Goal: Task Accomplishment & Management: Use online tool/utility

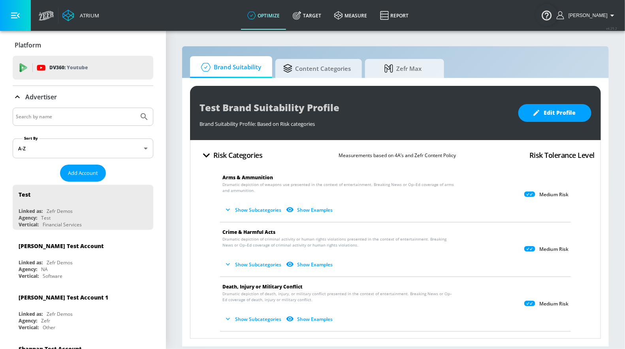
click at [32, 123] on div at bounding box center [83, 117] width 141 height 18
click at [50, 113] on input "Search by name" at bounding box center [76, 116] width 120 height 10
type input "hulu"
click at [136, 108] on button "Submit Search" at bounding box center [144, 116] width 17 height 17
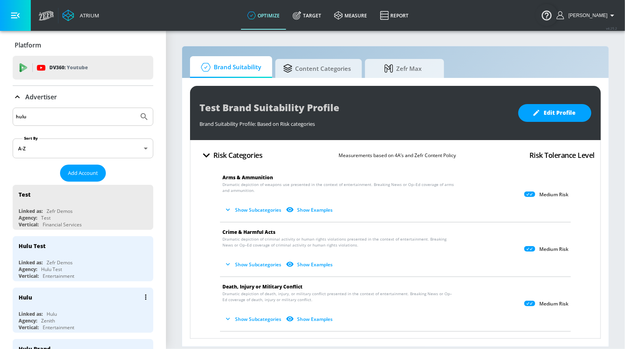
click at [80, 296] on div "Hulu" at bounding box center [85, 296] width 133 height 19
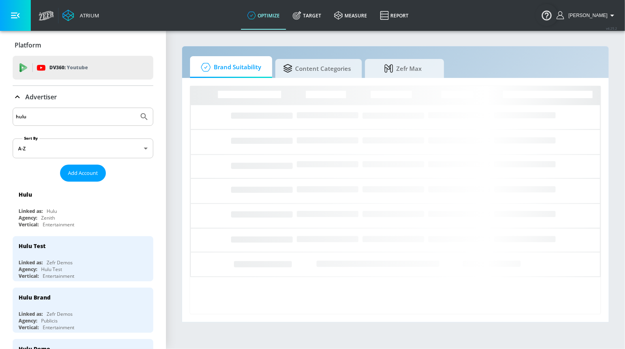
click at [26, 97] on p "Advertiser" at bounding box center [41, 97] width 32 height 9
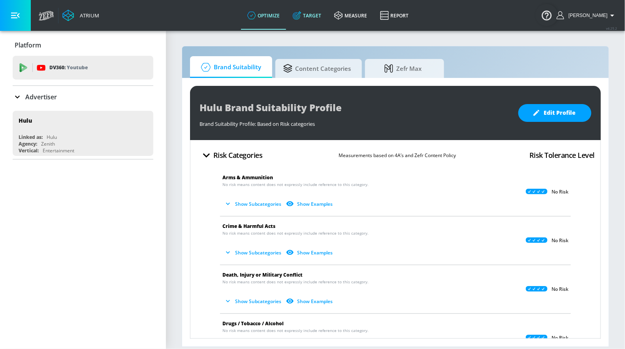
click at [326, 10] on link "Target" at bounding box center [308, 15] width 42 height 28
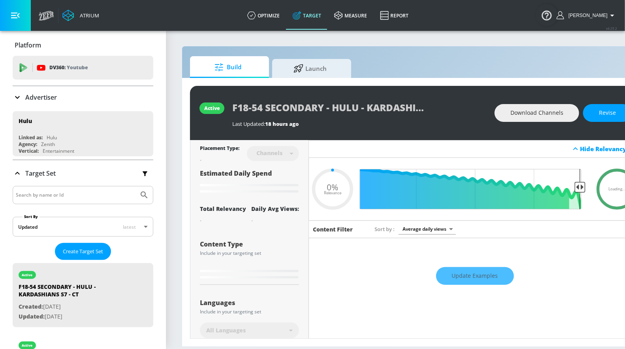
type input "0.05"
click at [49, 191] on input "Search by name or Id" at bounding box center [76, 195] width 120 height 10
type input "[PERSON_NAME]"
click at [136, 186] on button "Submit Search" at bounding box center [144, 194] width 17 height 17
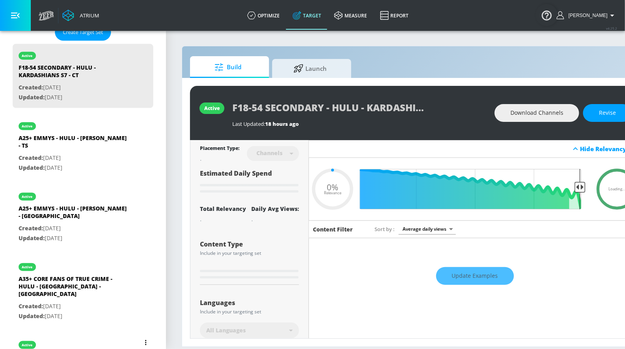
scroll to position [251, 0]
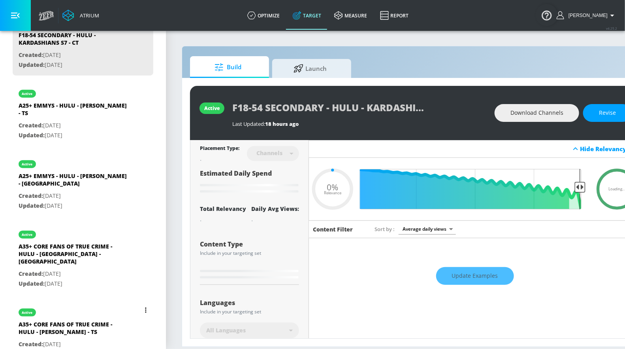
type input "0.6"
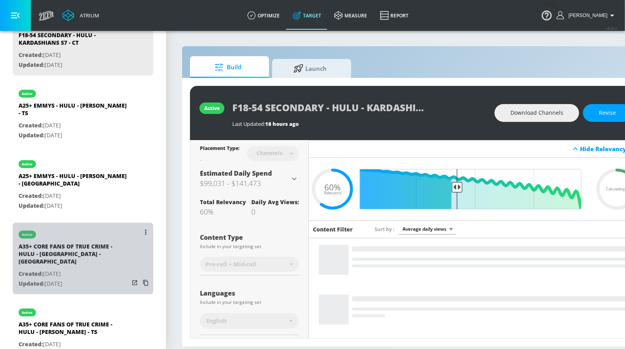
click at [71, 243] on div "A35+ CORE FANS OF TRUE CRIME - HULU - [GEOGRAPHIC_DATA] - [GEOGRAPHIC_DATA]" at bounding box center [74, 255] width 111 height 26
type input "A35+ CORE FANS OF TRUE CRIME - HULU - [GEOGRAPHIC_DATA] - [GEOGRAPHIC_DATA]"
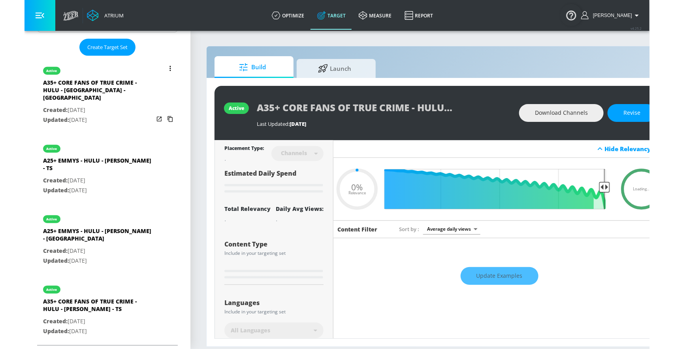
scroll to position [181, 0]
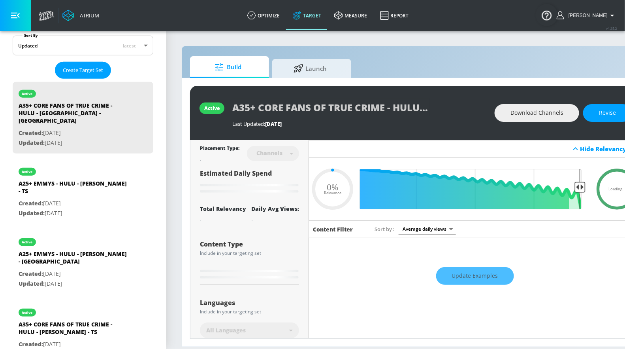
type input "0.6"
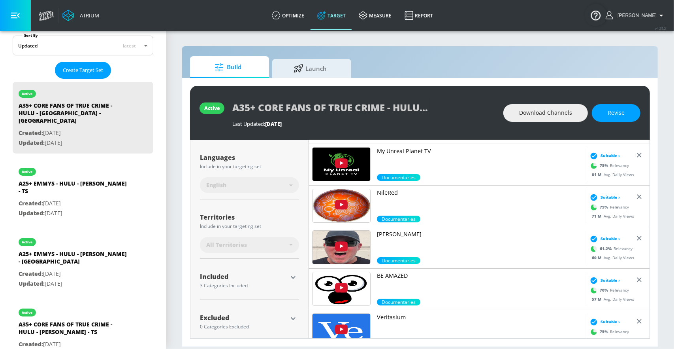
scroll to position [144, 0]
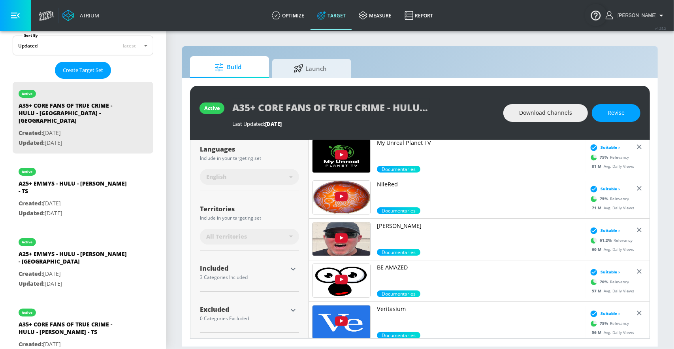
click at [293, 264] on icon "button" at bounding box center [293, 268] width 9 height 9
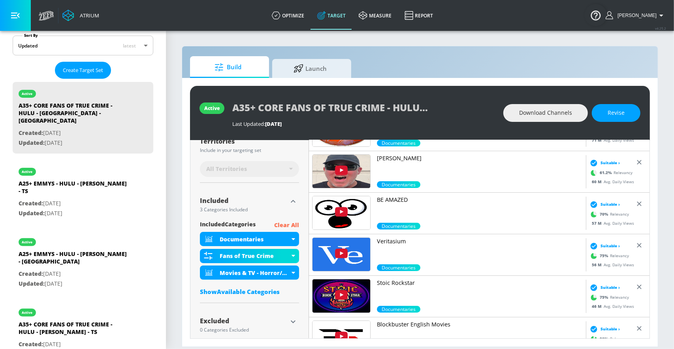
scroll to position [215, 0]
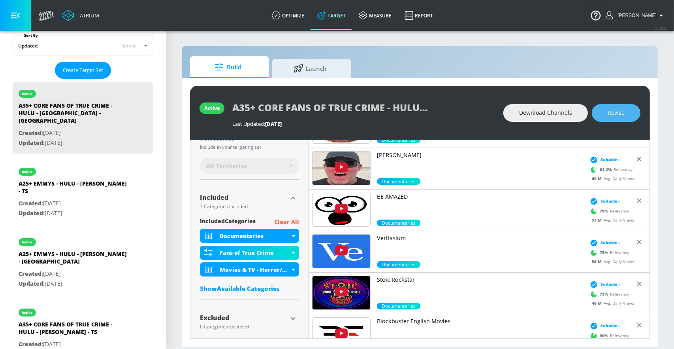
click at [618, 105] on button "Revise" at bounding box center [616, 113] width 49 height 18
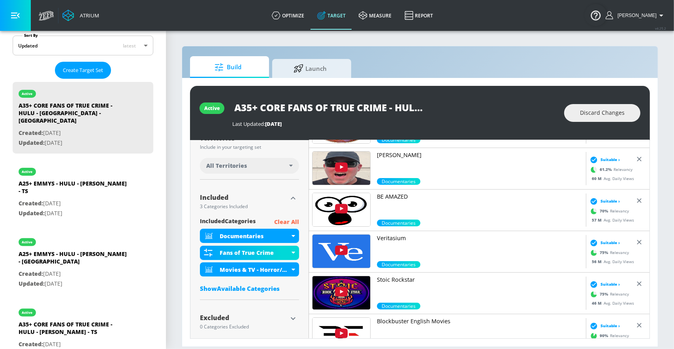
click at [229, 289] on div "Show Available Categories" at bounding box center [249, 288] width 99 height 8
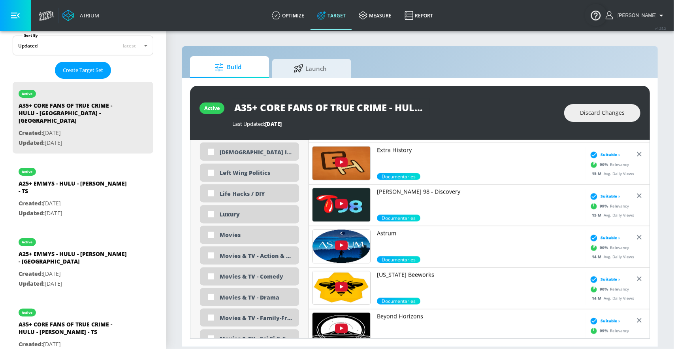
scroll to position [1528, 0]
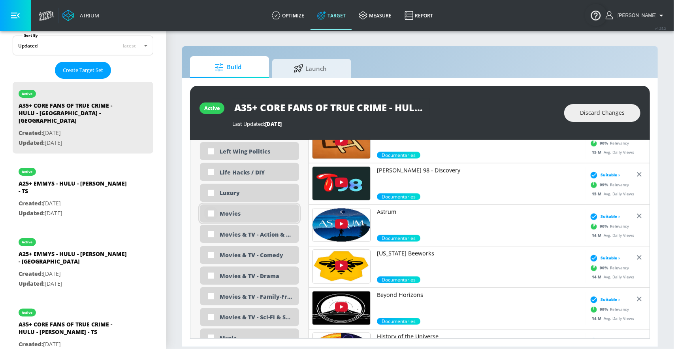
click at [211, 211] on input "checkbox" at bounding box center [211, 213] width 14 height 14
checkbox input "true"
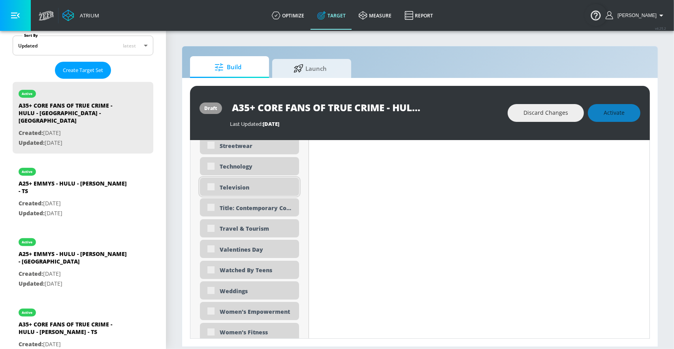
scroll to position [2450, 0]
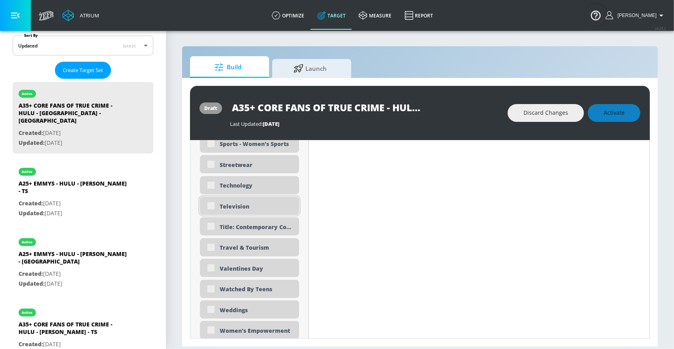
click at [209, 206] on div "Television" at bounding box center [249, 205] width 99 height 18
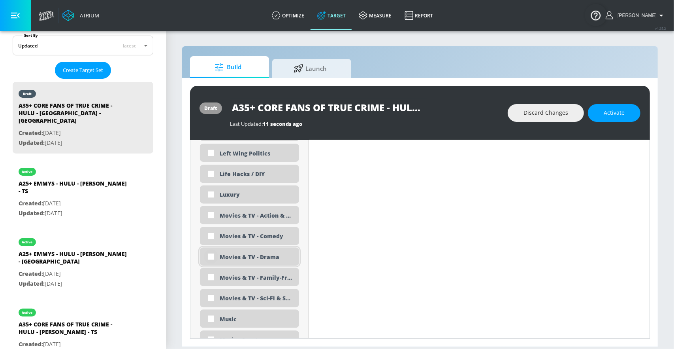
scroll to position [1536, 0]
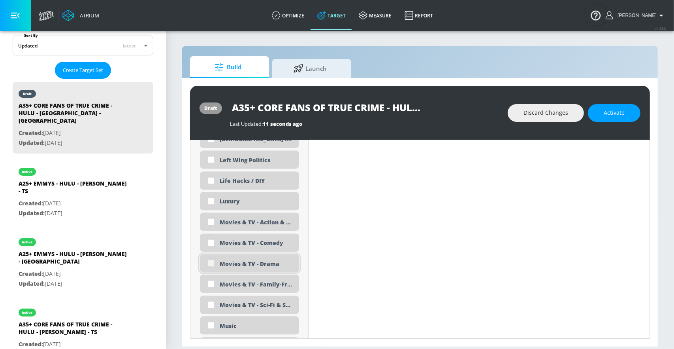
click at [212, 263] on input "checkbox" at bounding box center [211, 263] width 14 height 14
checkbox input "true"
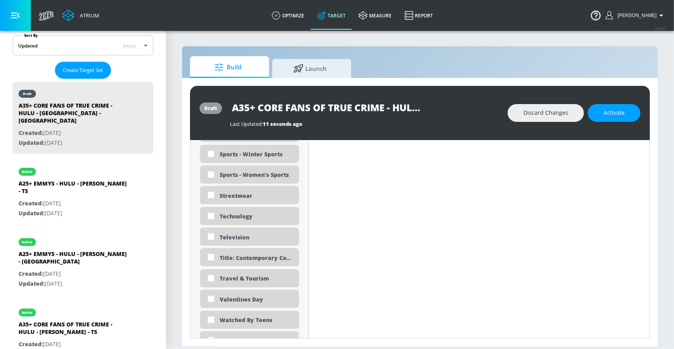
scroll to position [2428, 0]
click at [211, 217] on input "checkbox" at bounding box center [211, 217] width 14 height 14
checkbox input "true"
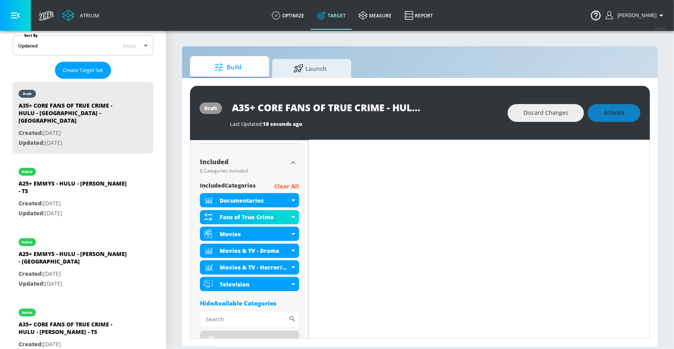
scroll to position [0, 0]
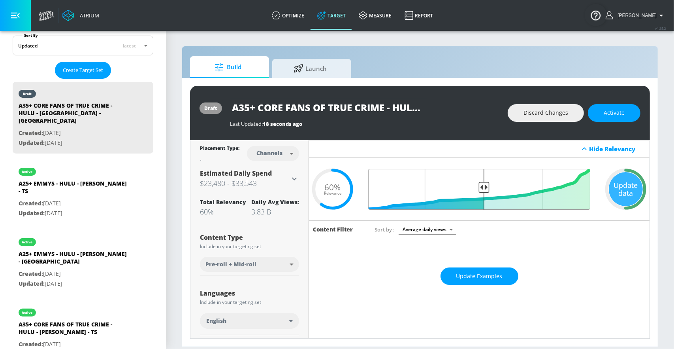
drag, startPoint x: 461, startPoint y: 185, endPoint x: 485, endPoint y: 185, distance: 23.3
click at [485, 185] on input "Final Threshold" at bounding box center [480, 189] width 230 height 41
drag, startPoint x: 487, startPoint y: 185, endPoint x: 499, endPoint y: 185, distance: 11.9
type input "0.44"
click at [499, 185] on input "Final Threshold" at bounding box center [480, 189] width 230 height 41
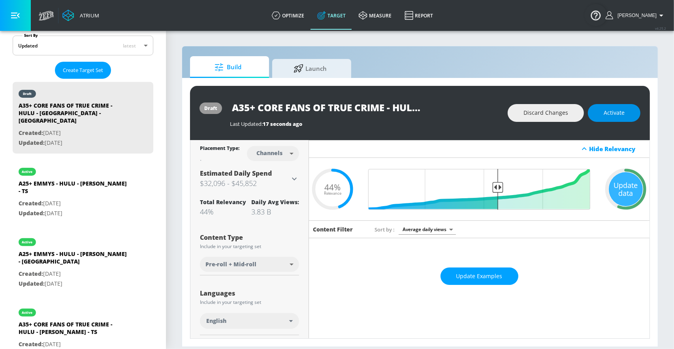
click at [625, 117] on button "Activate" at bounding box center [614, 113] width 53 height 18
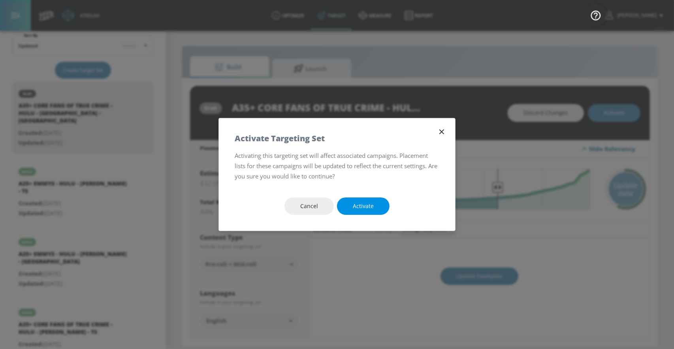
click at [355, 201] on button "Activate" at bounding box center [363, 206] width 53 height 18
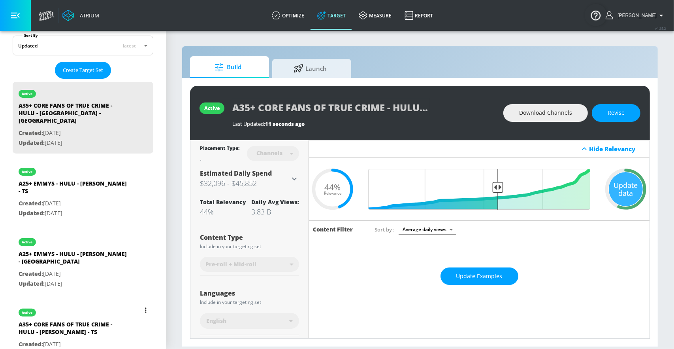
click at [86, 300] on div "active" at bounding box center [74, 310] width 111 height 20
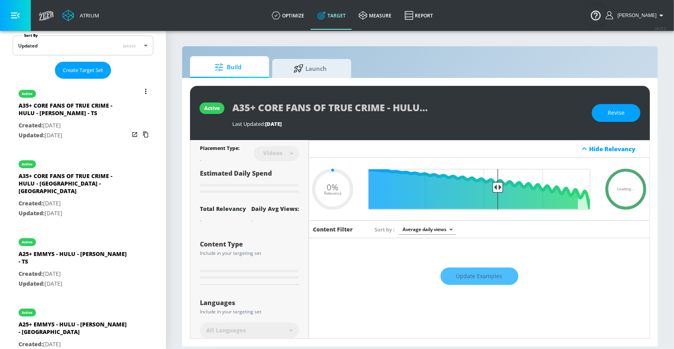
type input "A35+ CORE FANS OF TRUE CRIME - HULU - [PERSON_NAME] - TS"
type input "videos"
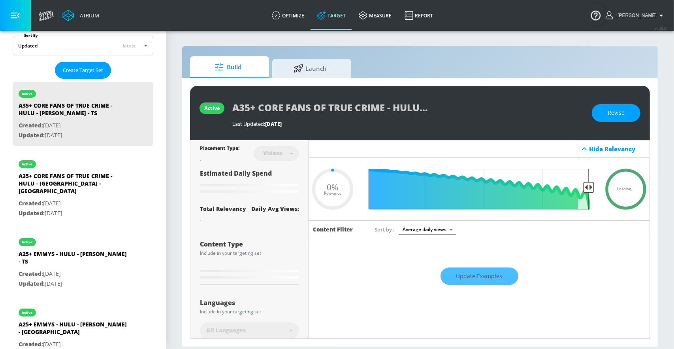
scroll to position [14, 0]
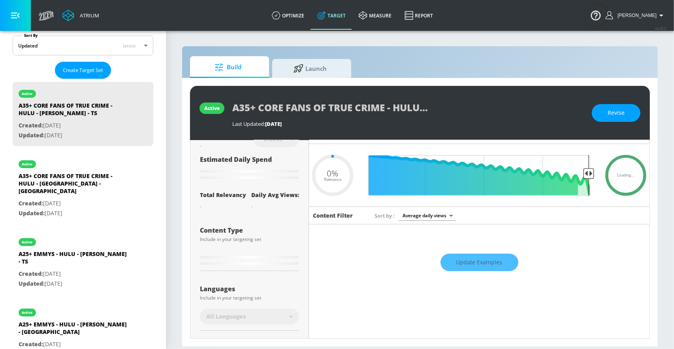
type input "0.6"
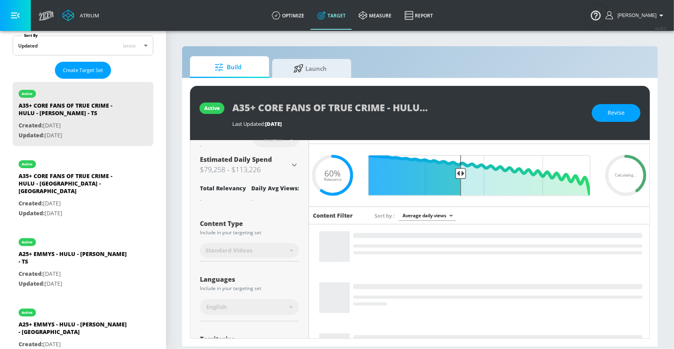
scroll to position [0, 0]
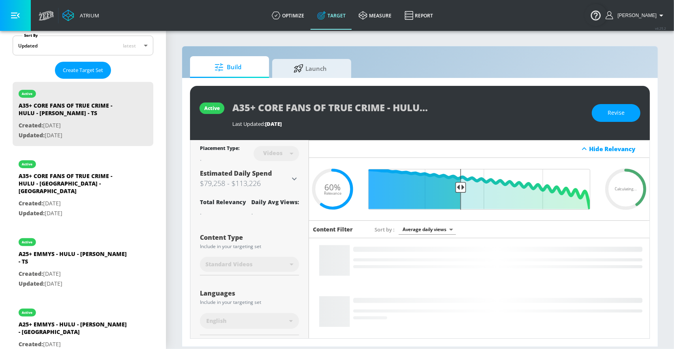
click at [288, 178] on h3 "$79,258 - $113,226" at bounding box center [245, 183] width 90 height 11
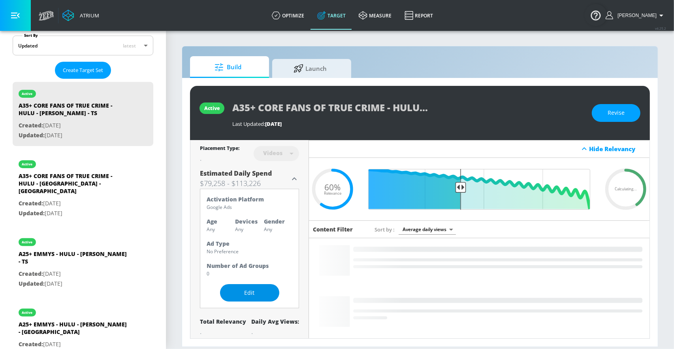
click at [233, 291] on button "Edit" at bounding box center [249, 293] width 59 height 18
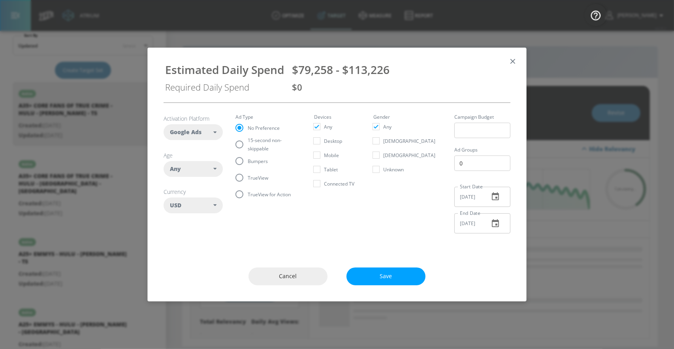
click at [516, 59] on icon "button" at bounding box center [513, 61] width 9 height 9
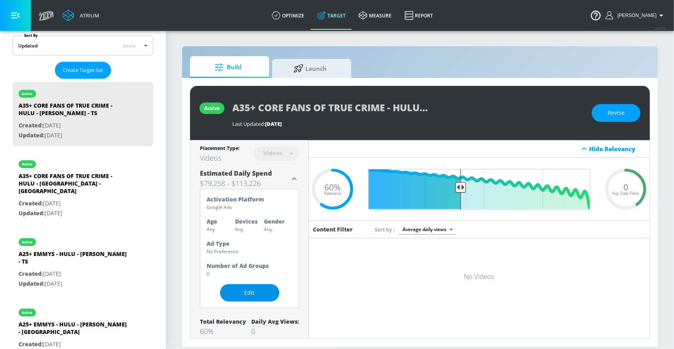
click at [258, 288] on span "Edit" at bounding box center [250, 293] width 28 height 10
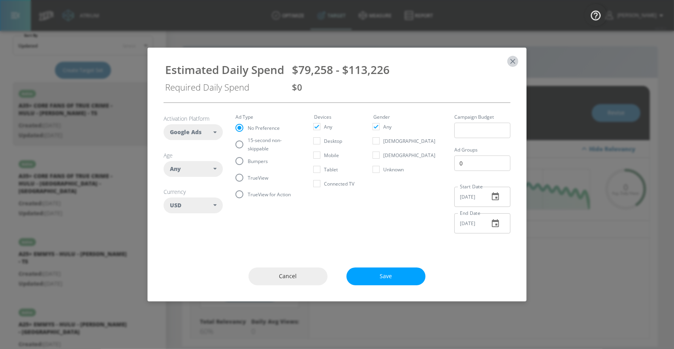
click at [518, 60] on button "button" at bounding box center [513, 61] width 11 height 11
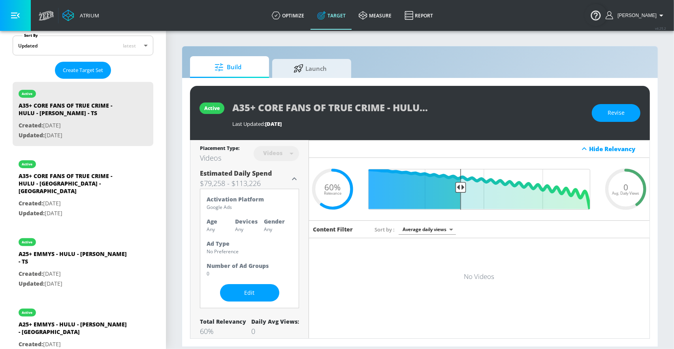
scroll to position [10, 0]
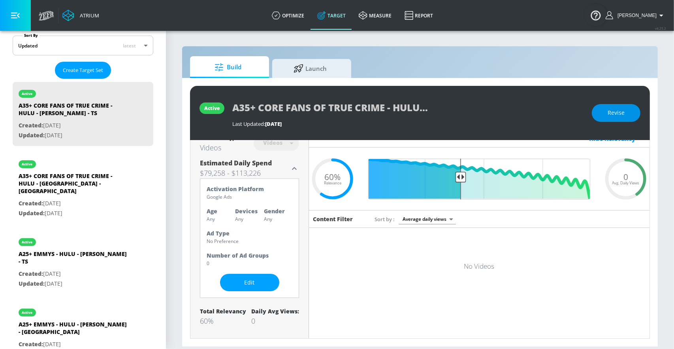
click at [605, 114] on button "Revise" at bounding box center [616, 113] width 49 height 18
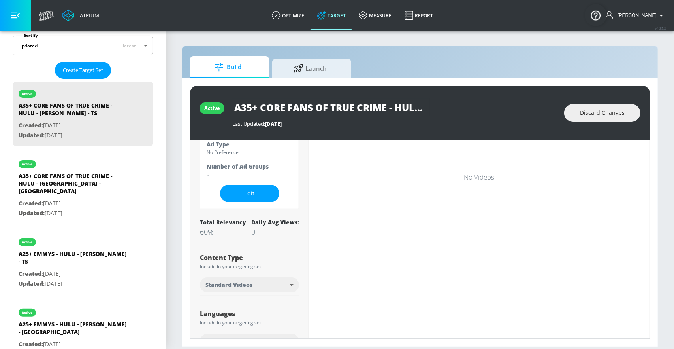
scroll to position [0, 0]
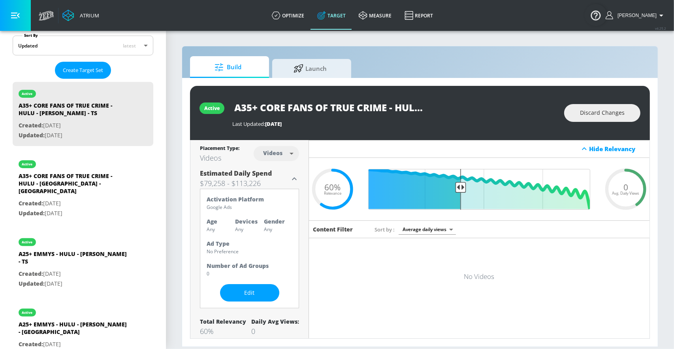
drag, startPoint x: 298, startPoint y: 106, endPoint x: 500, endPoint y: 106, distance: 202.4
click at [500, 106] on div "A35+ CORE FANS OF TRUE CRIME - HULU - [PERSON_NAME] - TS" at bounding box center [394, 107] width 324 height 18
click at [400, 108] on input "A35+ CORE FANS OF TRUE CRIME - HULU - [PERSON_NAME] - TS" at bounding box center [331, 107] width 198 height 18
drag, startPoint x: 410, startPoint y: 108, endPoint x: 475, endPoint y: 108, distance: 64.8
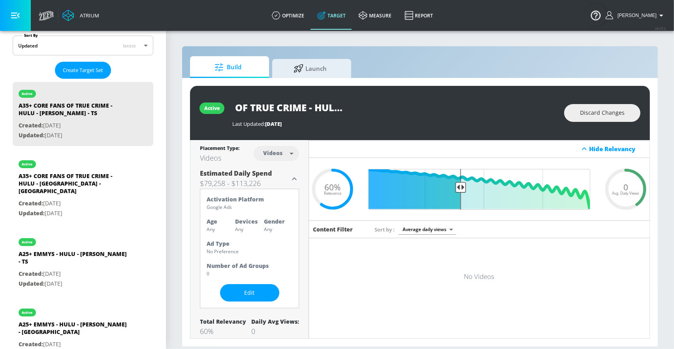
click at [475, 108] on div "A35+ CORE FANS OF TRUE CRIME - HULU - [PERSON_NAME] - TS" at bounding box center [394, 107] width 324 height 18
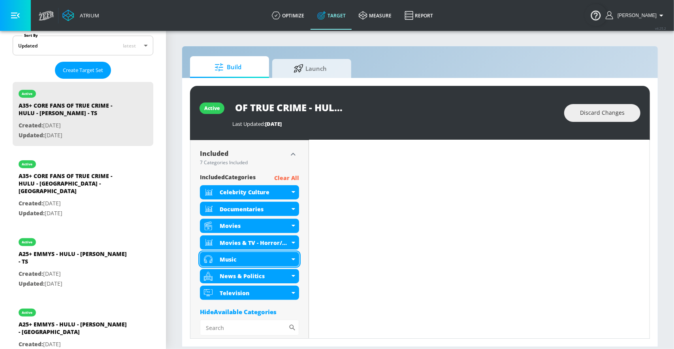
scroll to position [0, 0]
click at [287, 260] on div "Music" at bounding box center [255, 259] width 70 height 8
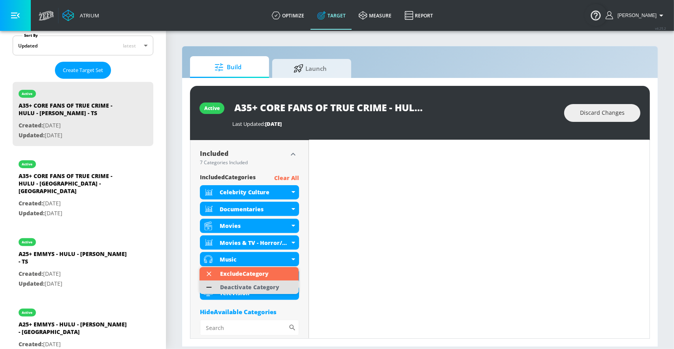
click at [251, 287] on div "Deactivate Category" at bounding box center [249, 287] width 59 height 6
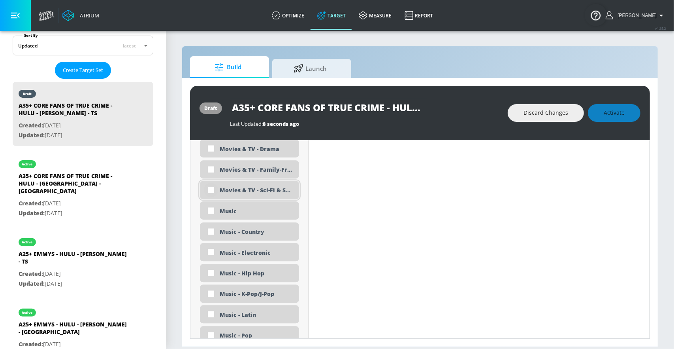
scroll to position [1741, 0]
click at [210, 145] on input "checkbox" at bounding box center [211, 149] width 14 height 14
checkbox input "true"
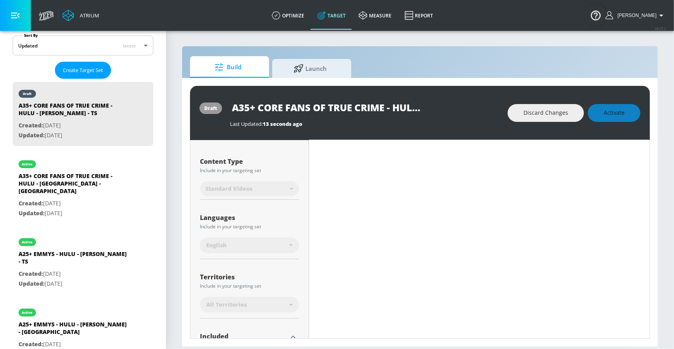
scroll to position [0, 0]
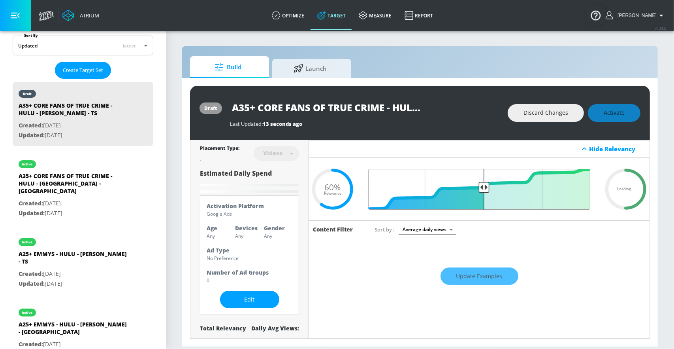
drag, startPoint x: 461, startPoint y: 185, endPoint x: 485, endPoint y: 185, distance: 23.7
click at [485, 185] on input "Final Threshold" at bounding box center [480, 189] width 230 height 41
type input "0.6"
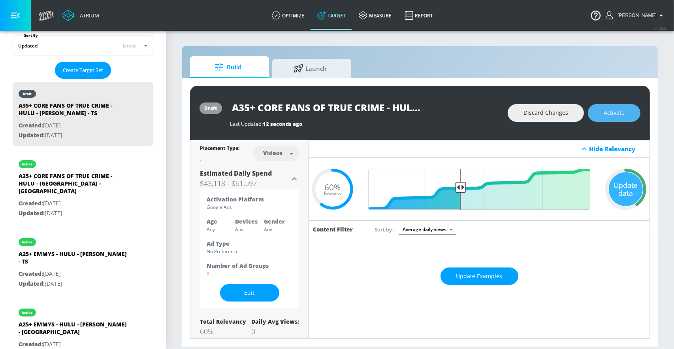
click at [622, 114] on span "Activate" at bounding box center [614, 113] width 21 height 10
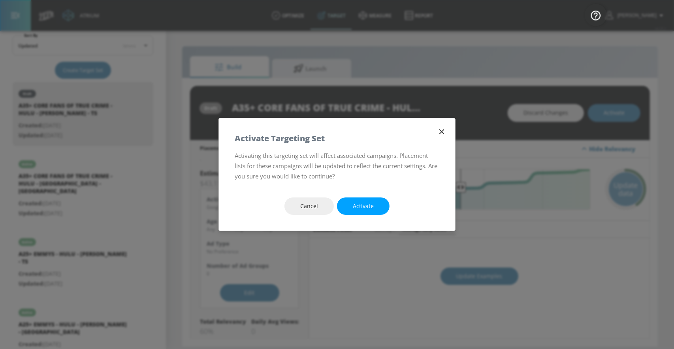
click at [372, 204] on span "Activate" at bounding box center [363, 206] width 21 height 10
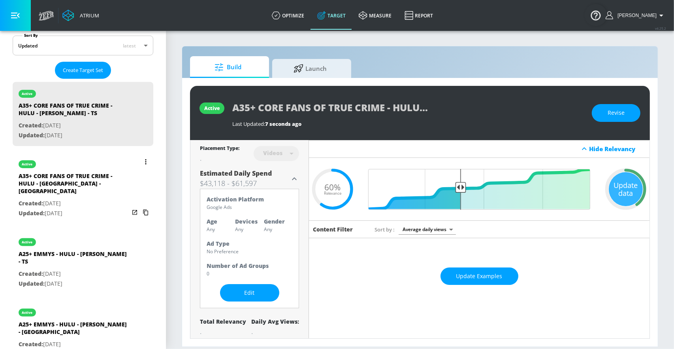
click at [95, 198] on p "Created: [DATE]" at bounding box center [74, 203] width 111 height 10
type input "A35+ CORE FANS OF TRUE CRIME - HULU - [GEOGRAPHIC_DATA] - [GEOGRAPHIC_DATA]"
type input "channels"
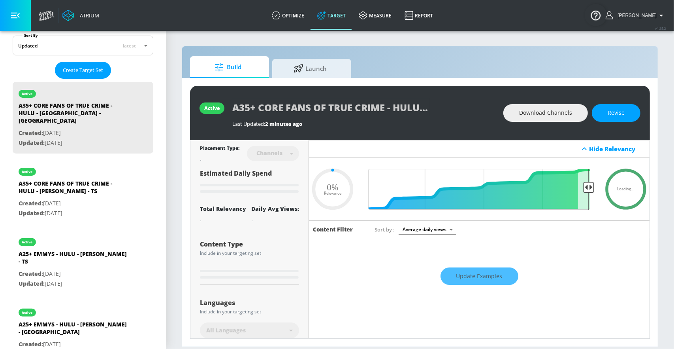
type input "0.44"
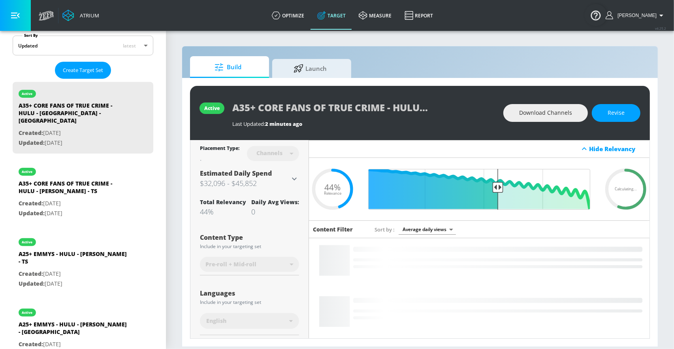
click at [293, 181] on icon at bounding box center [294, 178] width 9 height 9
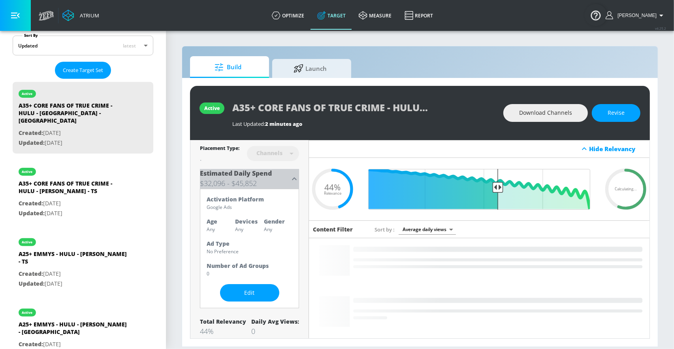
click at [293, 181] on icon at bounding box center [294, 178] width 9 height 9
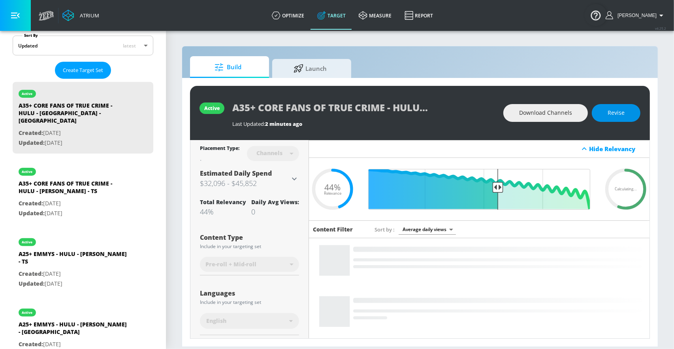
click at [617, 119] on button "Revise" at bounding box center [616, 113] width 49 height 18
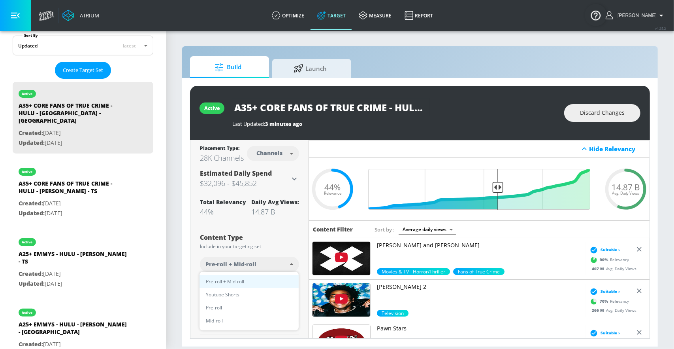
click at [227, 266] on body "Atrium optimize Target measure Report optimize Target measure Report v 4.25.2 […" at bounding box center [337, 174] width 674 height 349
click at [213, 293] on span "Youtube Shorts" at bounding box center [223, 294] width 34 height 8
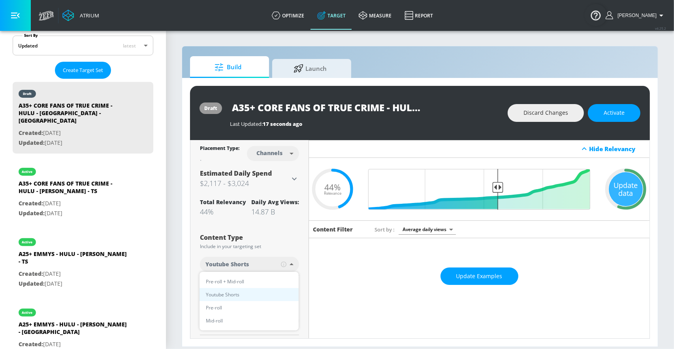
click at [257, 257] on body "Atrium optimize Target measure Report optimize Target measure Report v 4.25.2 […" at bounding box center [337, 174] width 674 height 349
click at [240, 281] on span "Pre-roll + Mid-roll" at bounding box center [225, 281] width 38 height 8
type input "standard"
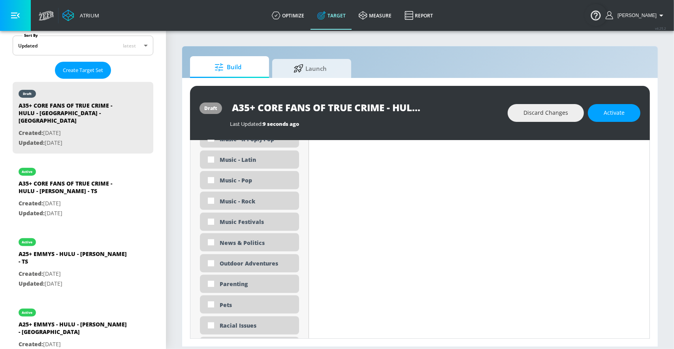
scroll to position [1825, 0]
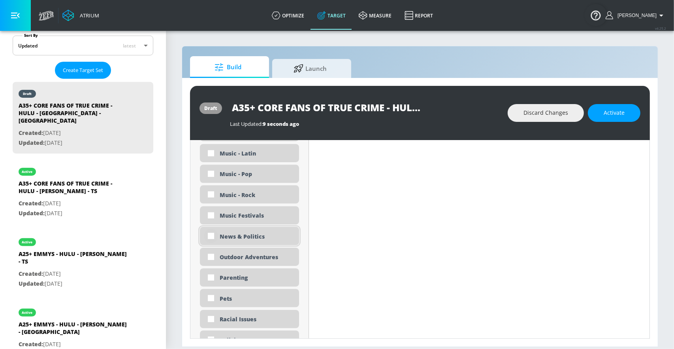
click at [215, 237] on input "checkbox" at bounding box center [211, 236] width 14 height 14
checkbox input "true"
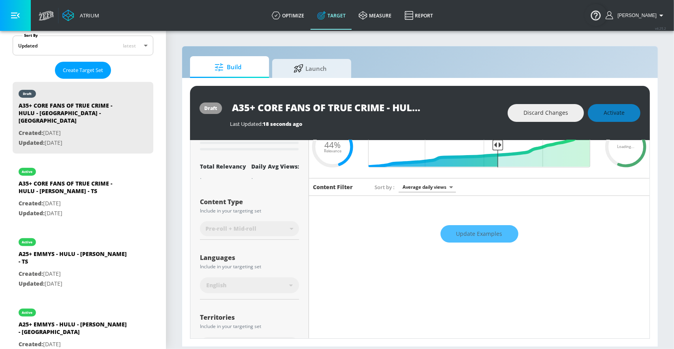
scroll to position [0, 0]
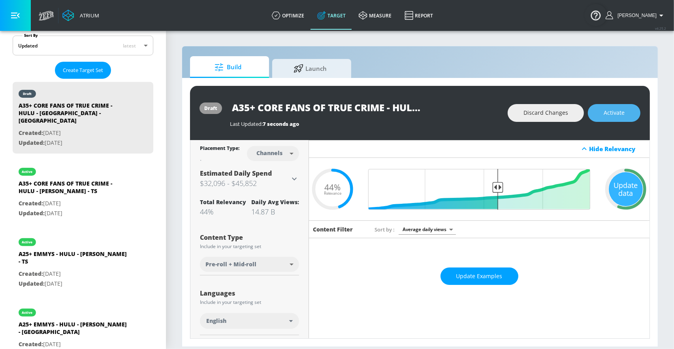
click at [610, 115] on span "Activate" at bounding box center [614, 113] width 21 height 10
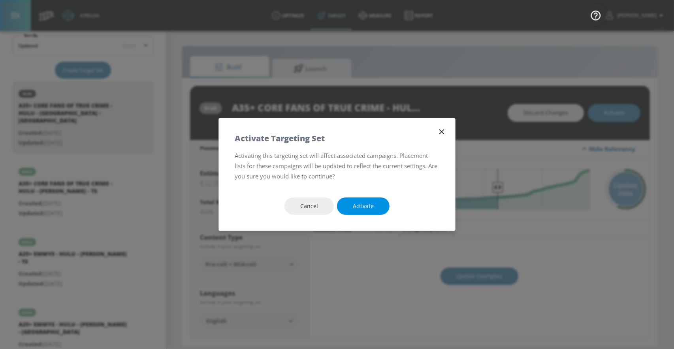
click at [363, 204] on span "Activate" at bounding box center [363, 206] width 21 height 10
